Goal: Navigation & Orientation: Find specific page/section

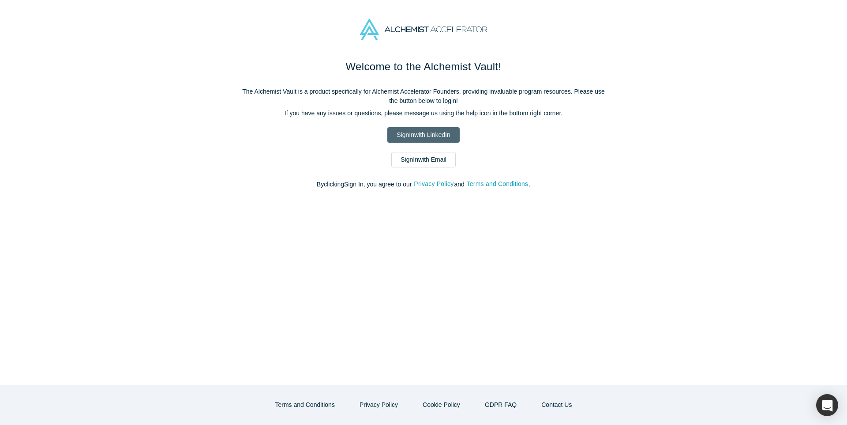
click at [424, 135] on link "Sign In with LinkedIn" at bounding box center [424, 134] width 72 height 15
